Goal: Information Seeking & Learning: Learn about a topic

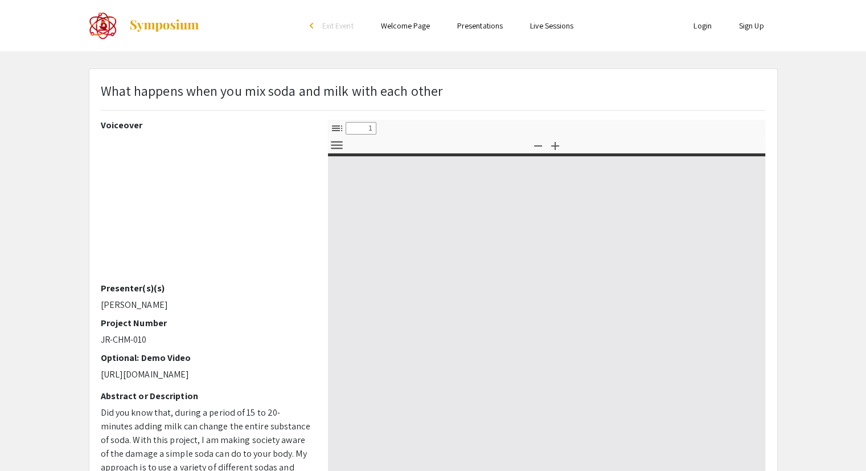
select select "custom"
type input "0"
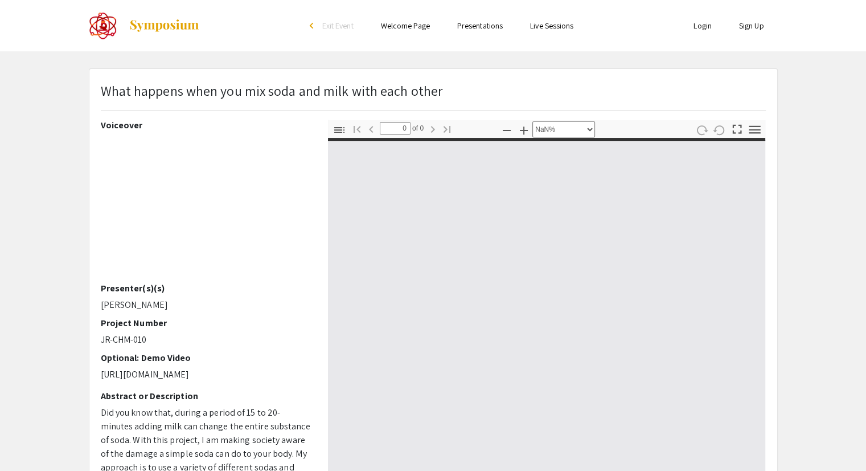
select select "auto"
type input "1"
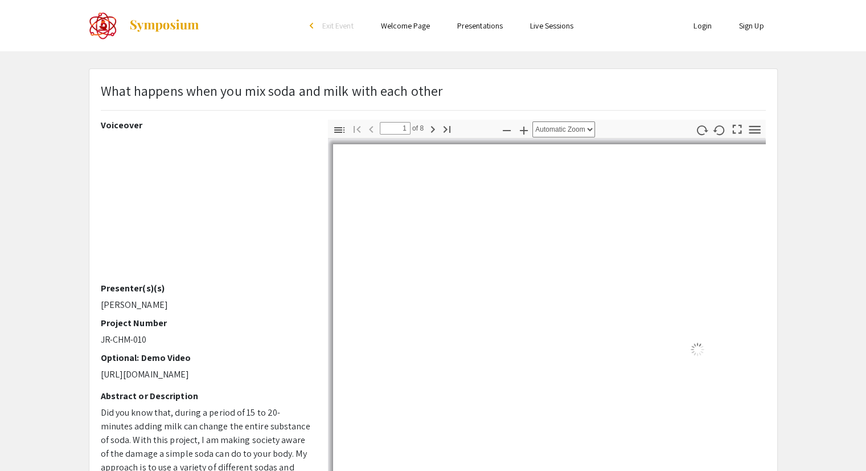
select select "auto"
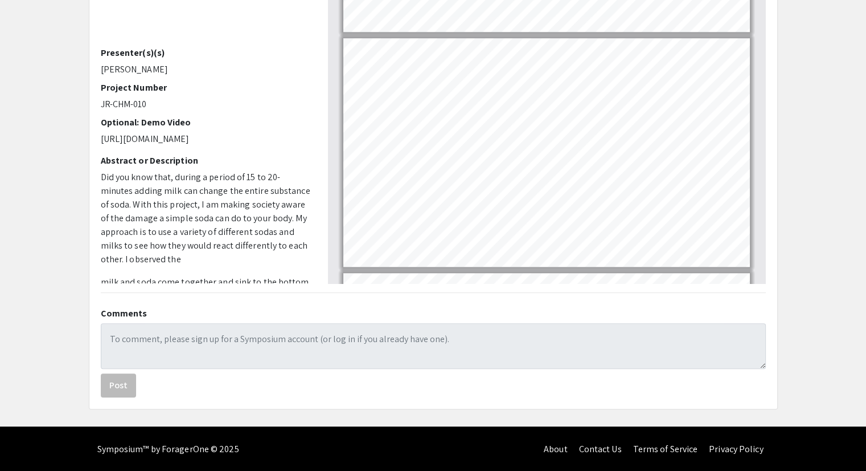
scroll to position [987, 0]
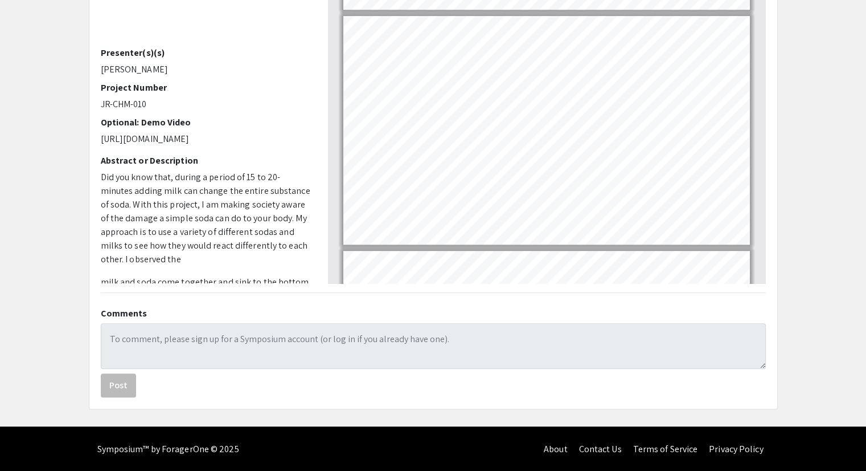
type input "4"
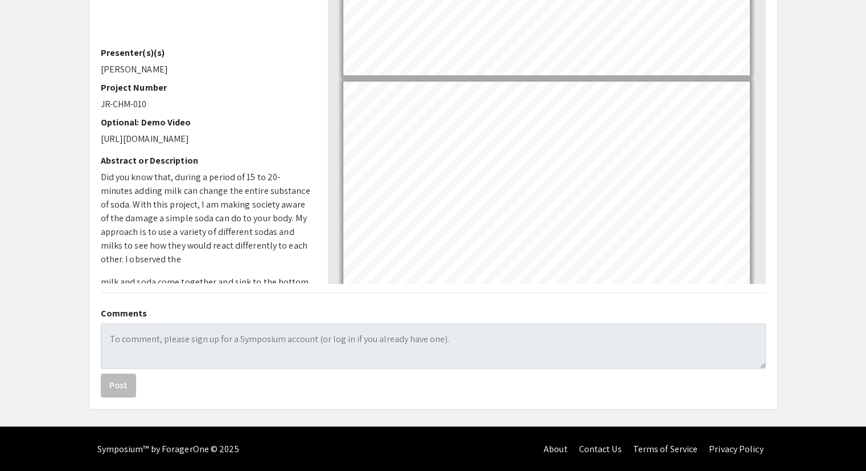
scroll to position [588, 0]
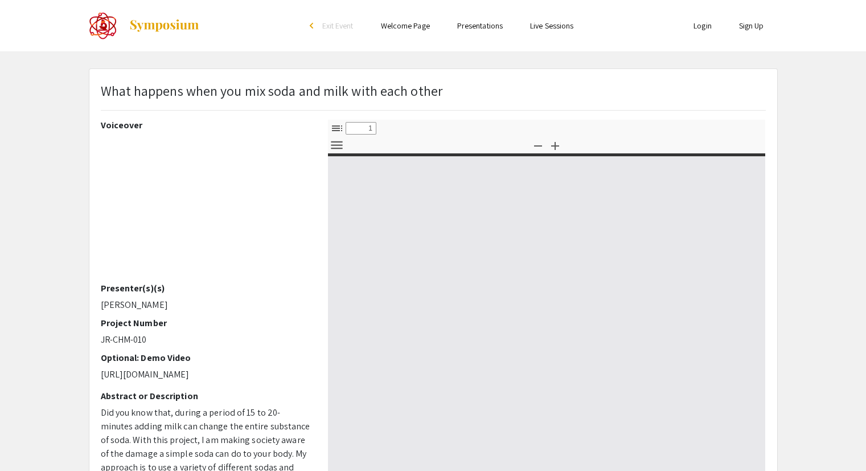
select select "custom"
type input "0"
select select "custom"
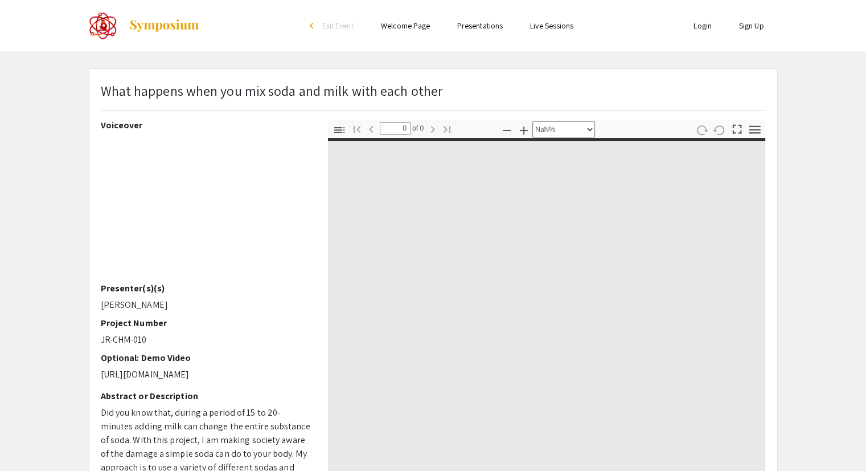
type input "1"
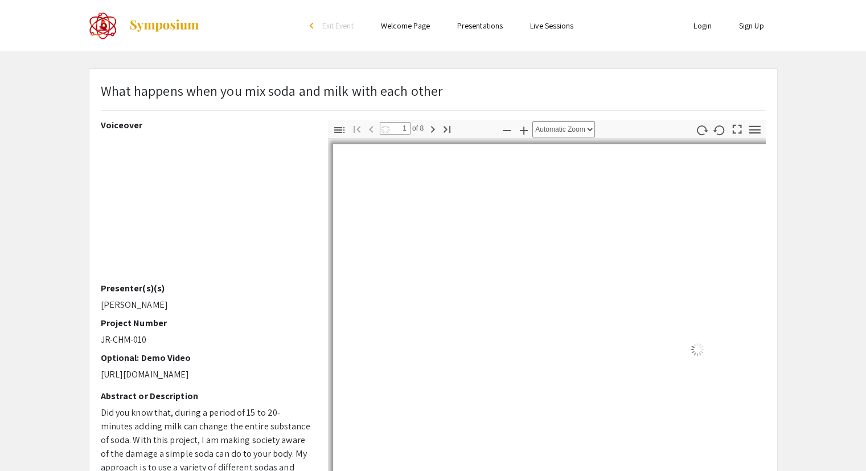
select select "auto"
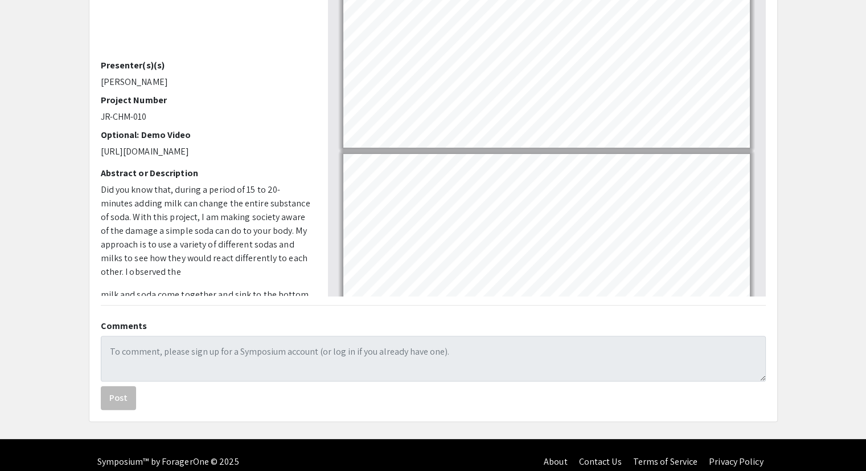
scroll to position [228, 0]
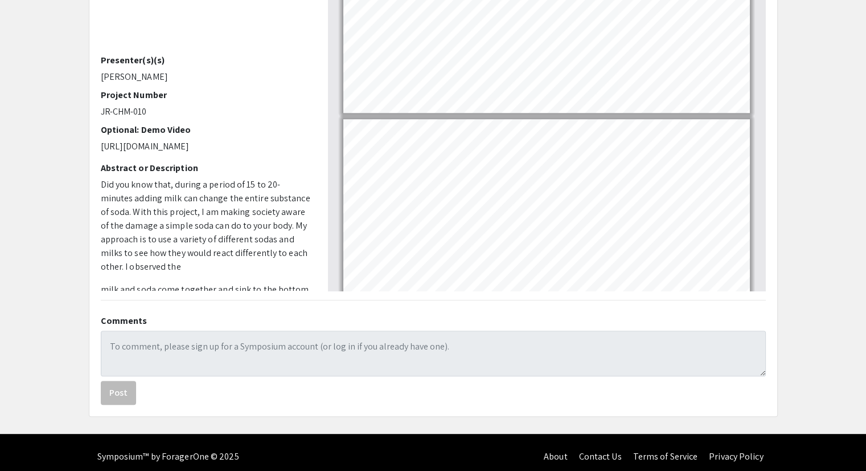
type input "6"
